Goal: Task Accomplishment & Management: Complete application form

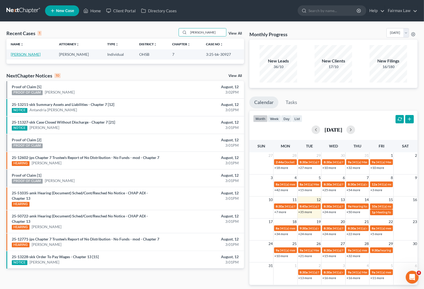
type input "[PERSON_NAME]"
click at [32, 56] on link "[PERSON_NAME]" at bounding box center [26, 54] width 30 height 5
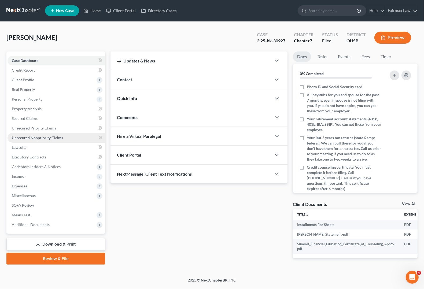
click at [20, 139] on span "Unsecured Nonpriority Claims" at bounding box center [37, 138] width 51 height 5
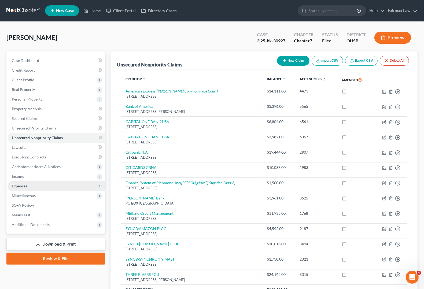
click at [22, 181] on span "Expenses" at bounding box center [57, 186] width 98 height 10
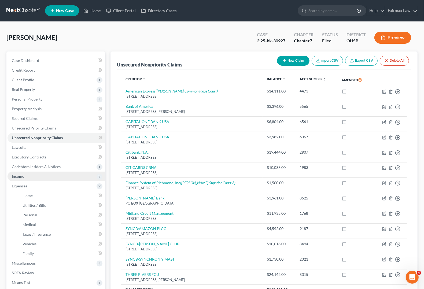
click at [22, 175] on span "Income" at bounding box center [18, 176] width 12 height 5
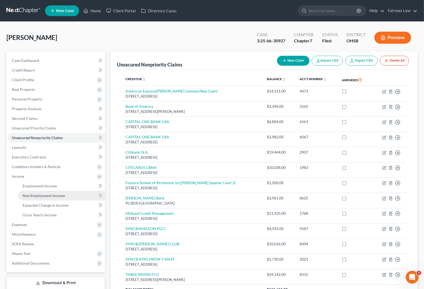
click at [57, 199] on link "Non Employment Income" at bounding box center [61, 196] width 87 height 10
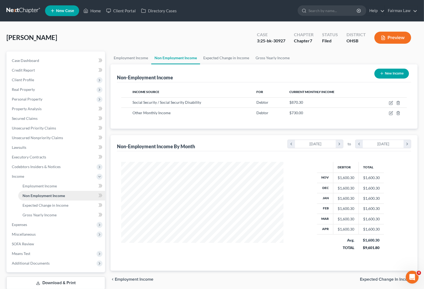
scroll to position [97, 173]
click at [27, 89] on span "Real Property" at bounding box center [23, 89] width 23 height 5
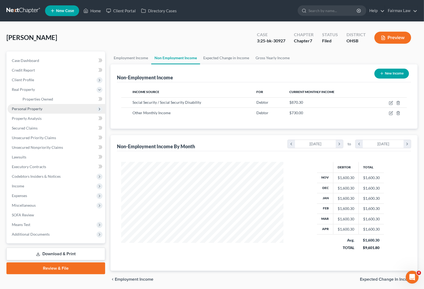
click at [31, 111] on span "Personal Property" at bounding box center [57, 109] width 98 height 10
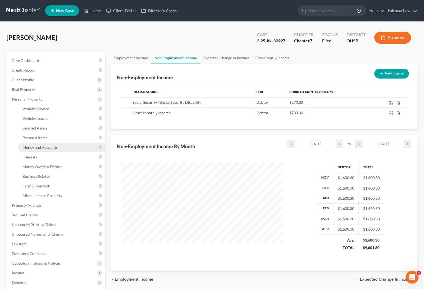
click at [28, 147] on span "Money and Accounts" at bounding box center [40, 147] width 35 height 5
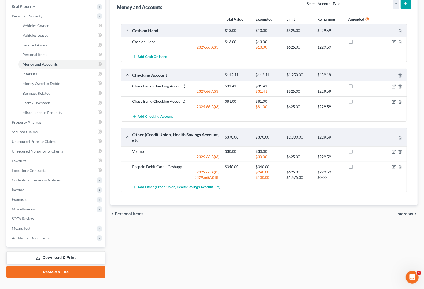
scroll to position [92, 0]
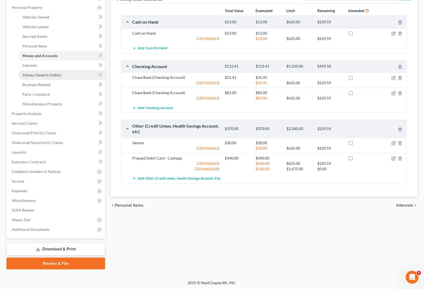
click at [38, 74] on span "Money Owed to Debtor" at bounding box center [42, 75] width 39 height 5
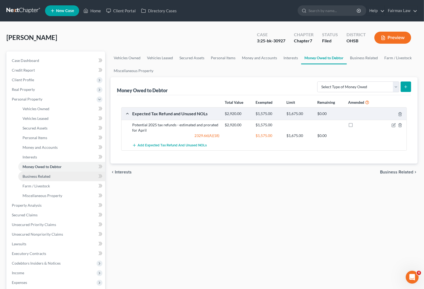
click at [28, 178] on link "Business Related" at bounding box center [61, 177] width 87 height 10
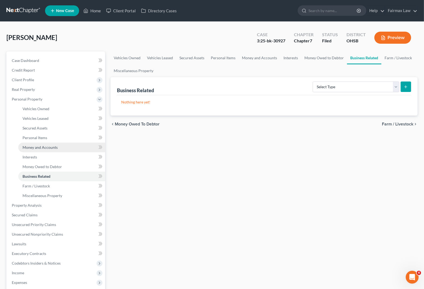
click at [35, 148] on span "Money and Accounts" at bounding box center [40, 147] width 35 height 5
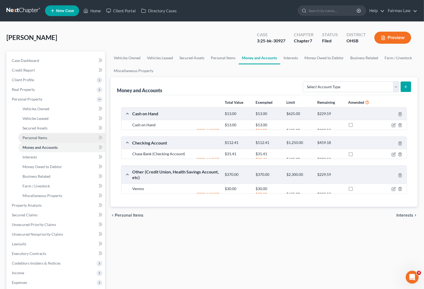
click at [38, 139] on span "Personal Items" at bounding box center [35, 138] width 25 height 5
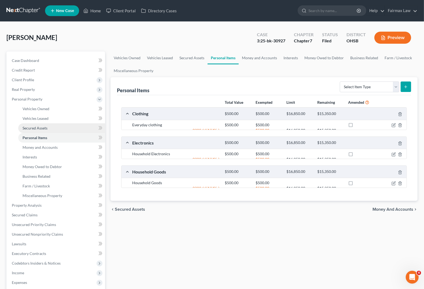
click at [41, 127] on span "Secured Assets" at bounding box center [35, 128] width 25 height 5
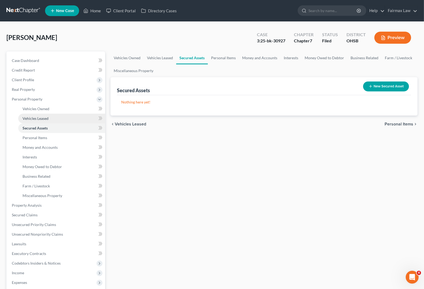
click at [42, 114] on link "Vehicles Leased" at bounding box center [61, 119] width 87 height 10
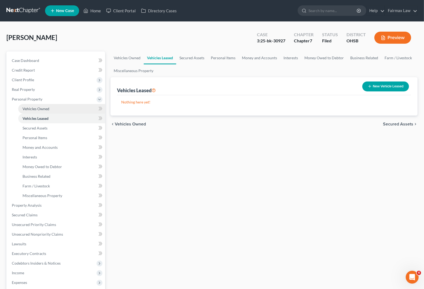
click at [41, 108] on span "Vehicles Owned" at bounding box center [36, 109] width 27 height 5
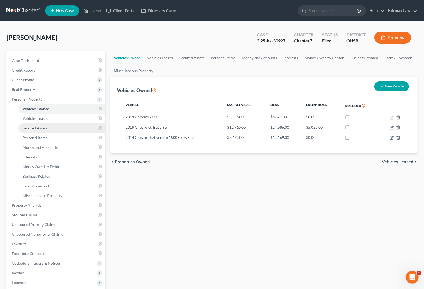
click at [31, 129] on span "Secured Assets" at bounding box center [35, 128] width 25 height 5
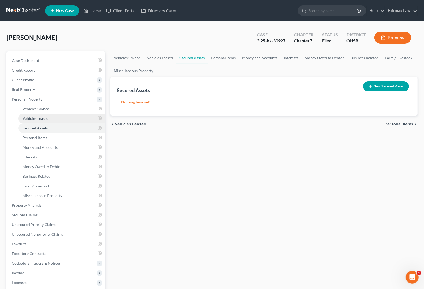
click at [32, 120] on span "Vehicles Leased" at bounding box center [36, 118] width 26 height 5
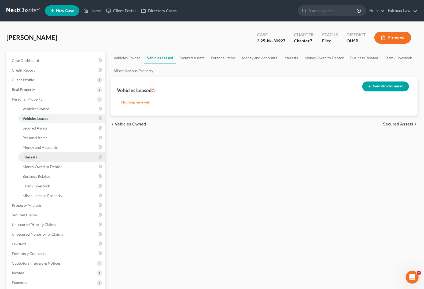
click at [35, 155] on span "Interests" at bounding box center [30, 157] width 14 height 5
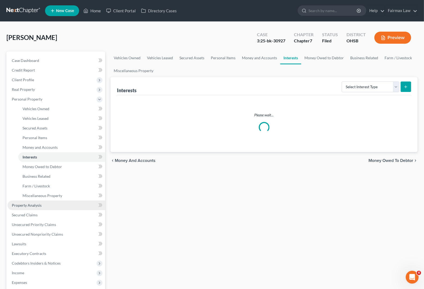
click at [30, 203] on span "Property Analysis" at bounding box center [27, 205] width 30 height 5
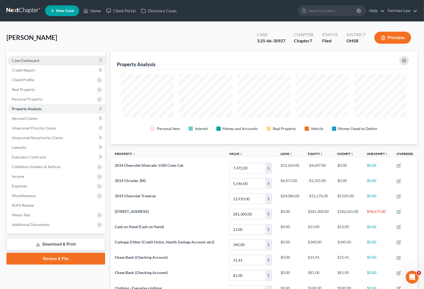
click at [37, 62] on span "Case Dashboard" at bounding box center [25, 60] width 27 height 5
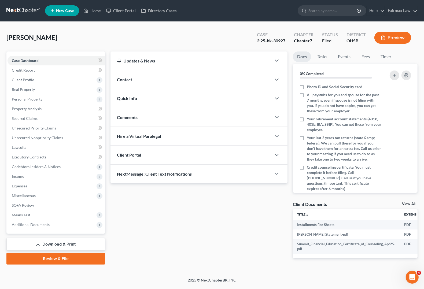
drag, startPoint x: 20, startPoint y: 226, endPoint x: 24, endPoint y: 230, distance: 6.3
click at [20, 226] on span "Additional Documents" at bounding box center [31, 225] width 38 height 5
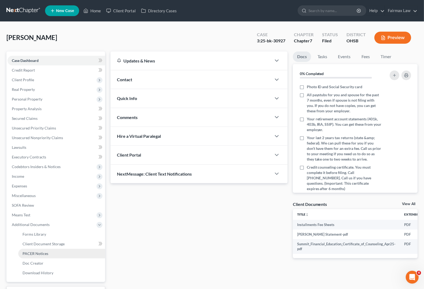
click at [41, 255] on span "PACER Notices" at bounding box center [36, 253] width 26 height 5
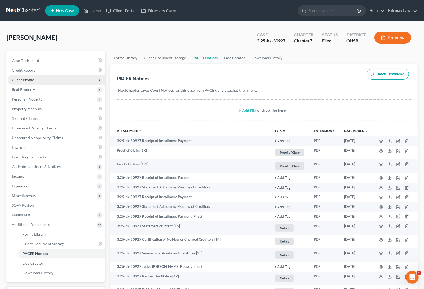
click at [25, 78] on span "Client Profile" at bounding box center [23, 80] width 22 height 5
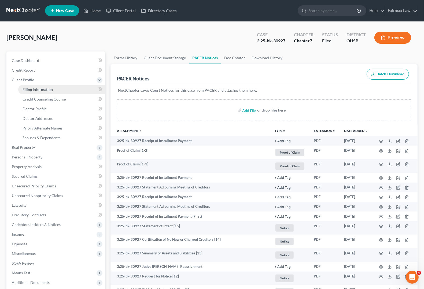
click at [28, 87] on span "Filing Information" at bounding box center [38, 89] width 30 height 5
select select "1"
select select "0"
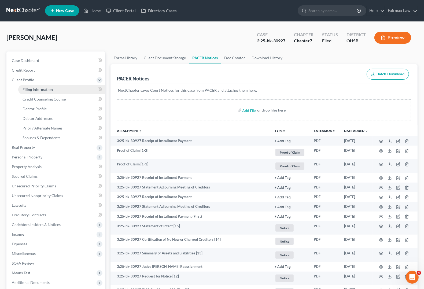
select select "36"
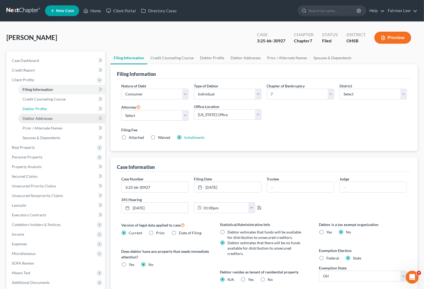
drag, startPoint x: 46, startPoint y: 108, endPoint x: 46, endPoint y: 119, distance: 11.3
click at [46, 108] on span "Debtor Profile" at bounding box center [35, 109] width 24 height 5
select select "1"
select select "4"
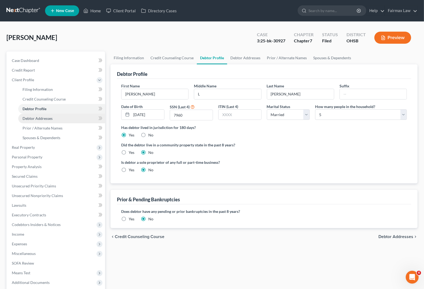
click at [46, 120] on span "Debtor Addresses" at bounding box center [38, 118] width 30 height 5
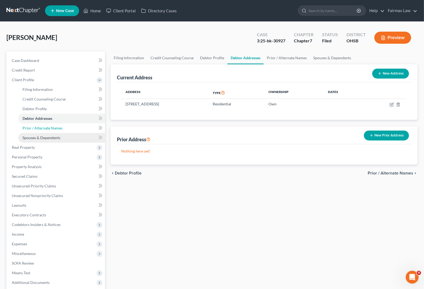
click at [47, 127] on span "Prior / Alternate Names" at bounding box center [43, 128] width 40 height 5
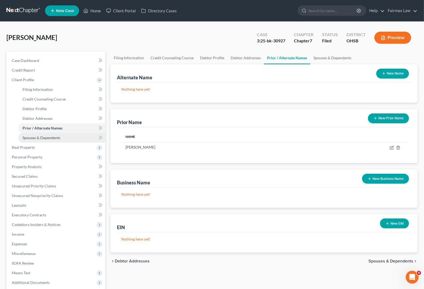
click at [46, 140] on link "Spouses & Dependents" at bounding box center [61, 138] width 87 height 10
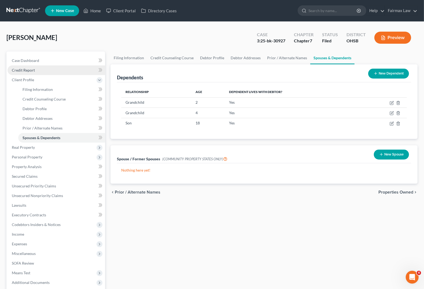
click at [21, 69] on span "Credit Report" at bounding box center [23, 70] width 23 height 5
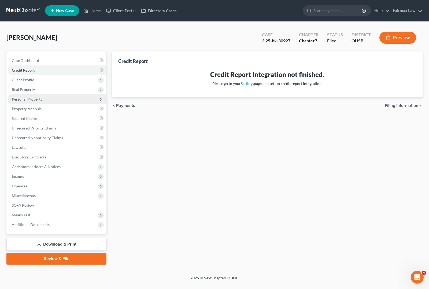
click at [22, 98] on span "Personal Property" at bounding box center [27, 99] width 31 height 5
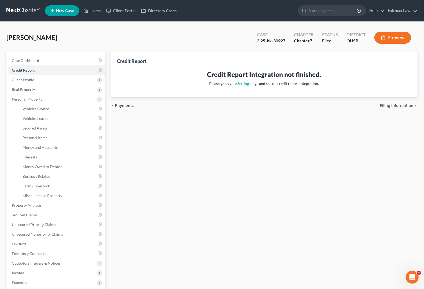
click at [304, 163] on div "Credit Report Credit Report Integration not finished. Please go to your Setting…" at bounding box center [264, 207] width 313 height 310
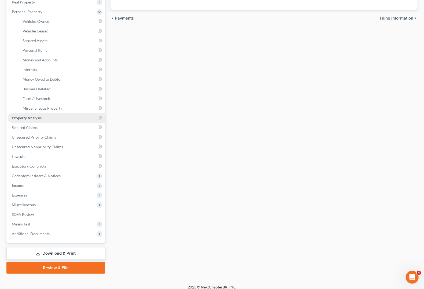
scroll to position [92, 0]
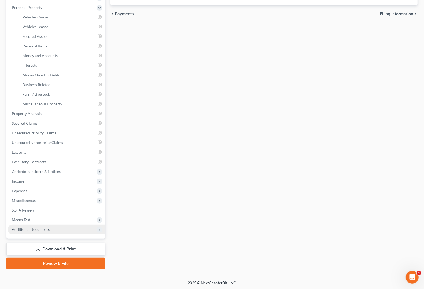
click at [34, 232] on span "Additional Documents" at bounding box center [57, 230] width 98 height 10
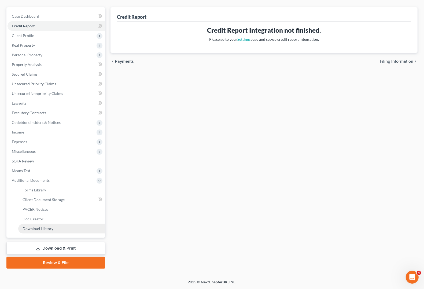
scroll to position [43, 0]
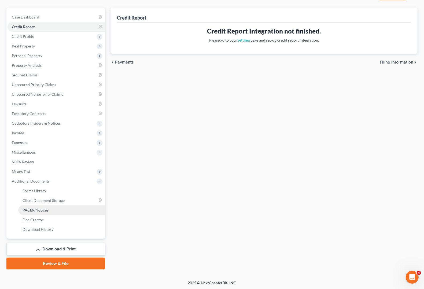
click at [39, 211] on span "PACER Notices" at bounding box center [36, 210] width 26 height 5
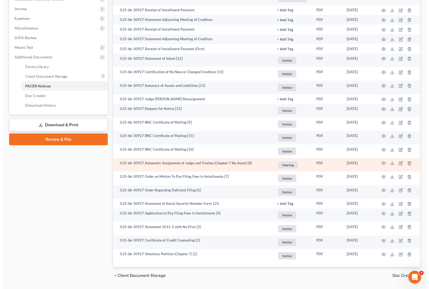
scroll to position [183, 0]
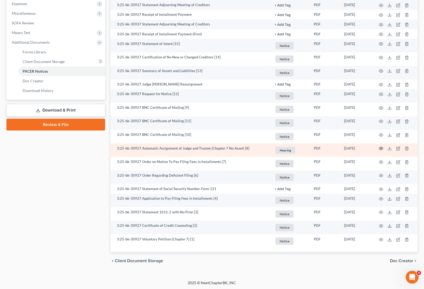
click at [379, 148] on icon "button" at bounding box center [381, 149] width 4 height 4
